Goal: Information Seeking & Learning: Learn about a topic

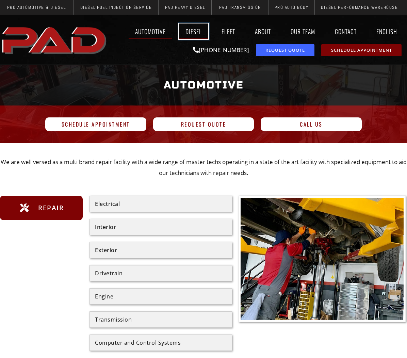
click at [188, 34] on link "Diesel" at bounding box center [193, 31] width 29 height 16
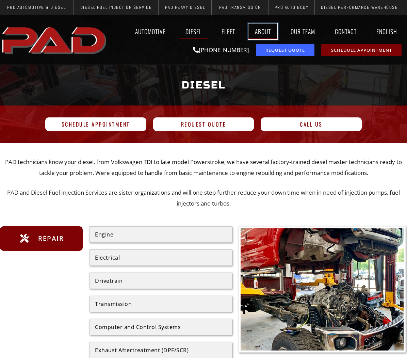
click at [262, 33] on link "About" at bounding box center [262, 31] width 29 height 16
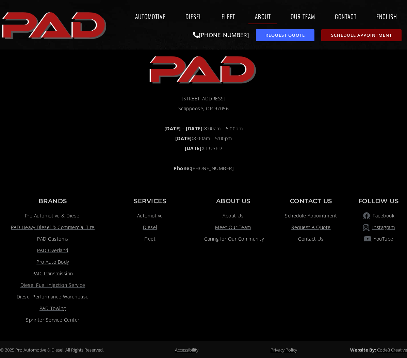
scroll to position [727, 0]
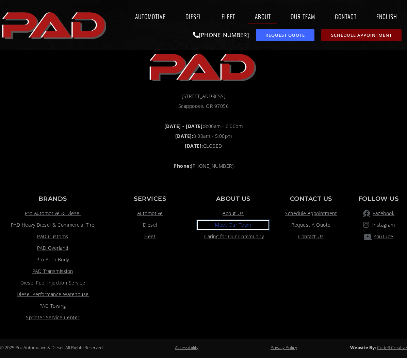
click at [238, 222] on span "Meet Our Team" at bounding box center [233, 225] width 36 height 8
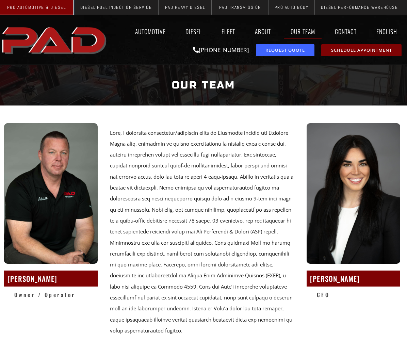
click at [34, 7] on span "Pro Automotive & Diesel" at bounding box center [36, 7] width 59 height 4
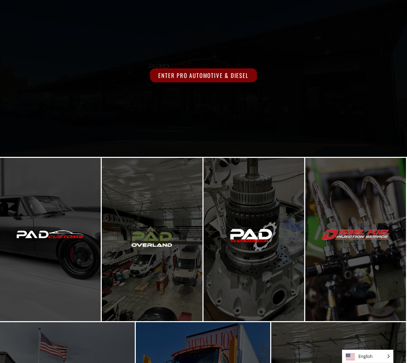
scroll to position [68, 0]
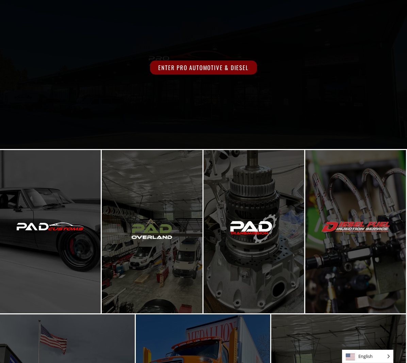
click at [198, 68] on span "Enter Pro Automotive & Diesel" at bounding box center [203, 68] width 106 height 14
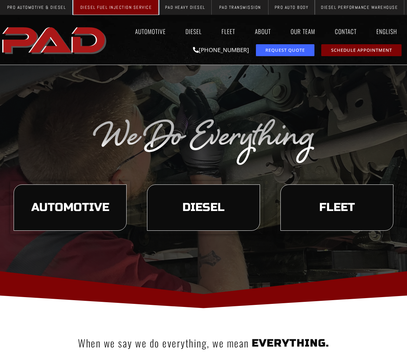
click at [126, 7] on span "Diesel Fuel Injection Service" at bounding box center [116, 7] width 72 height 4
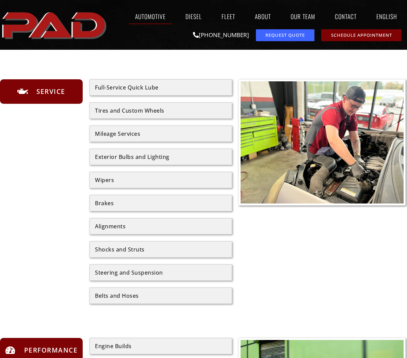
scroll to position [306, 0]
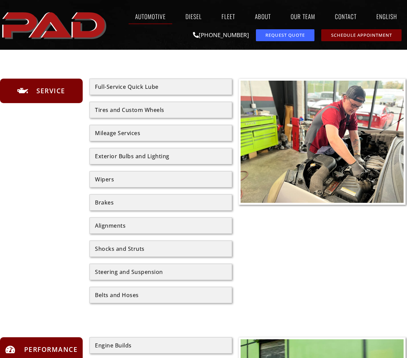
click at [150, 271] on div "Steering and Suspension" at bounding box center [161, 271] width 132 height 5
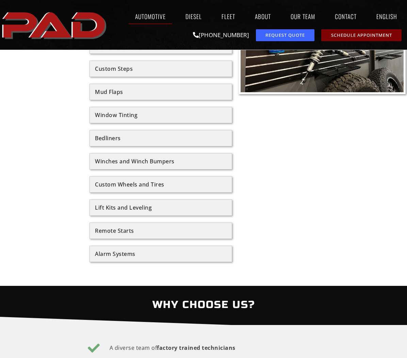
scroll to position [850, 0]
